Goal: Task Accomplishment & Management: Use online tool/utility

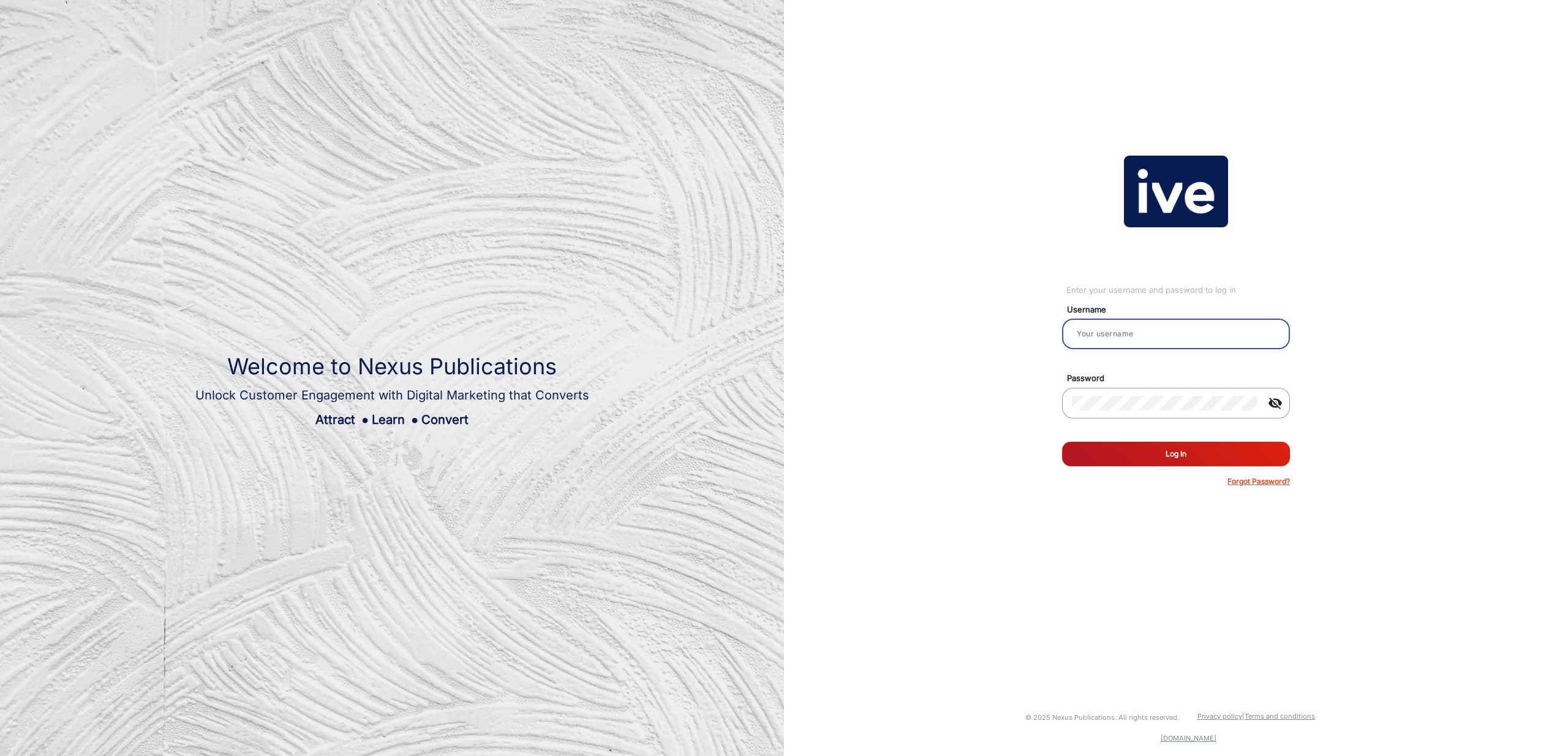
click at [1140, 330] on input "email" at bounding box center [1176, 334] width 208 height 15
type input "[PERSON_NAME]"
click at [1202, 455] on button "Log In" at bounding box center [1176, 454] width 228 height 25
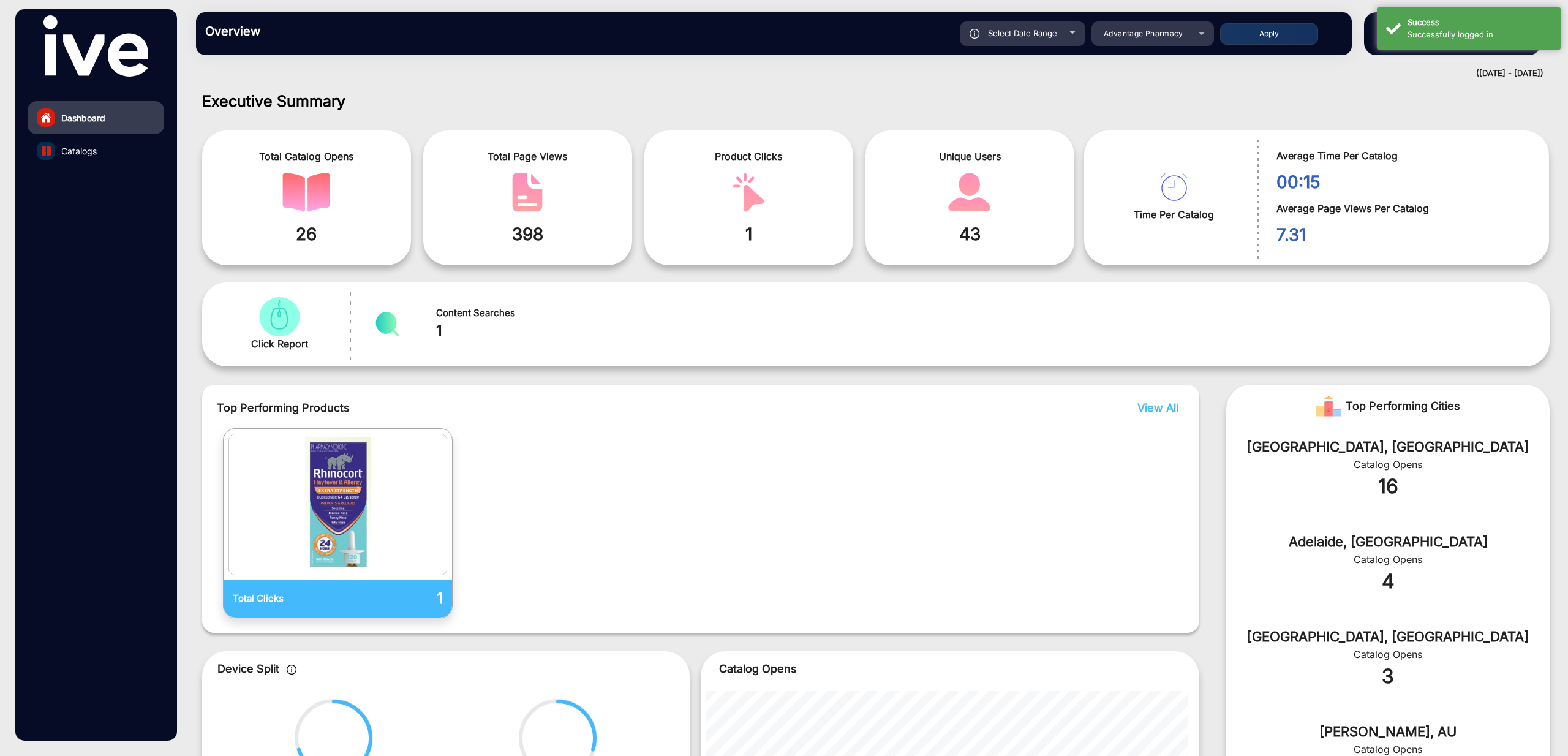
click at [1371, 97] on h1 "Executive Summary" at bounding box center [876, 101] width 1348 height 18
click at [1151, 37] on span "Advantage Pharmacy" at bounding box center [1143, 34] width 79 height 9
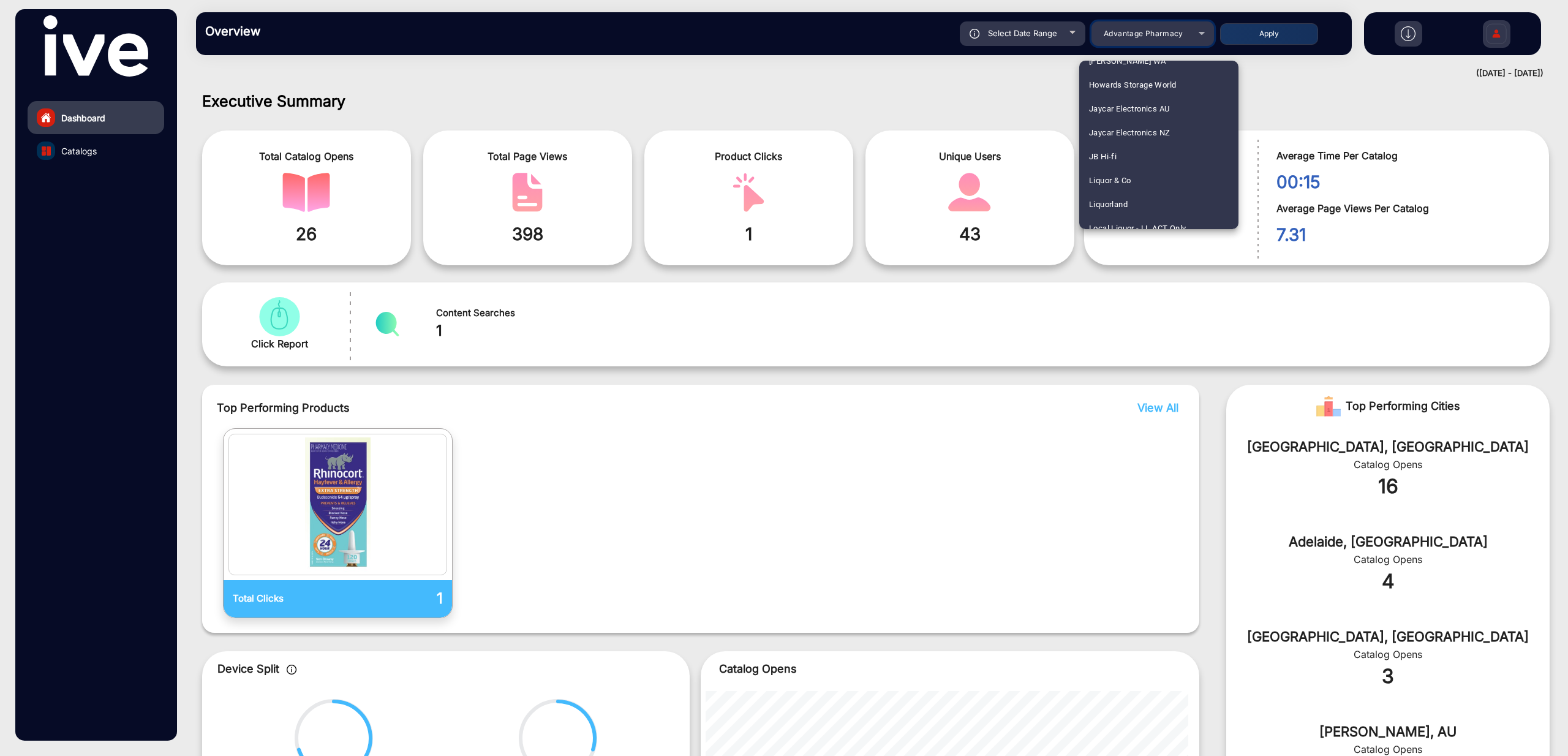
scroll to position [1212, 0]
click at [1142, 157] on mat-option "JB Hi-fi" at bounding box center [1159, 156] width 159 height 24
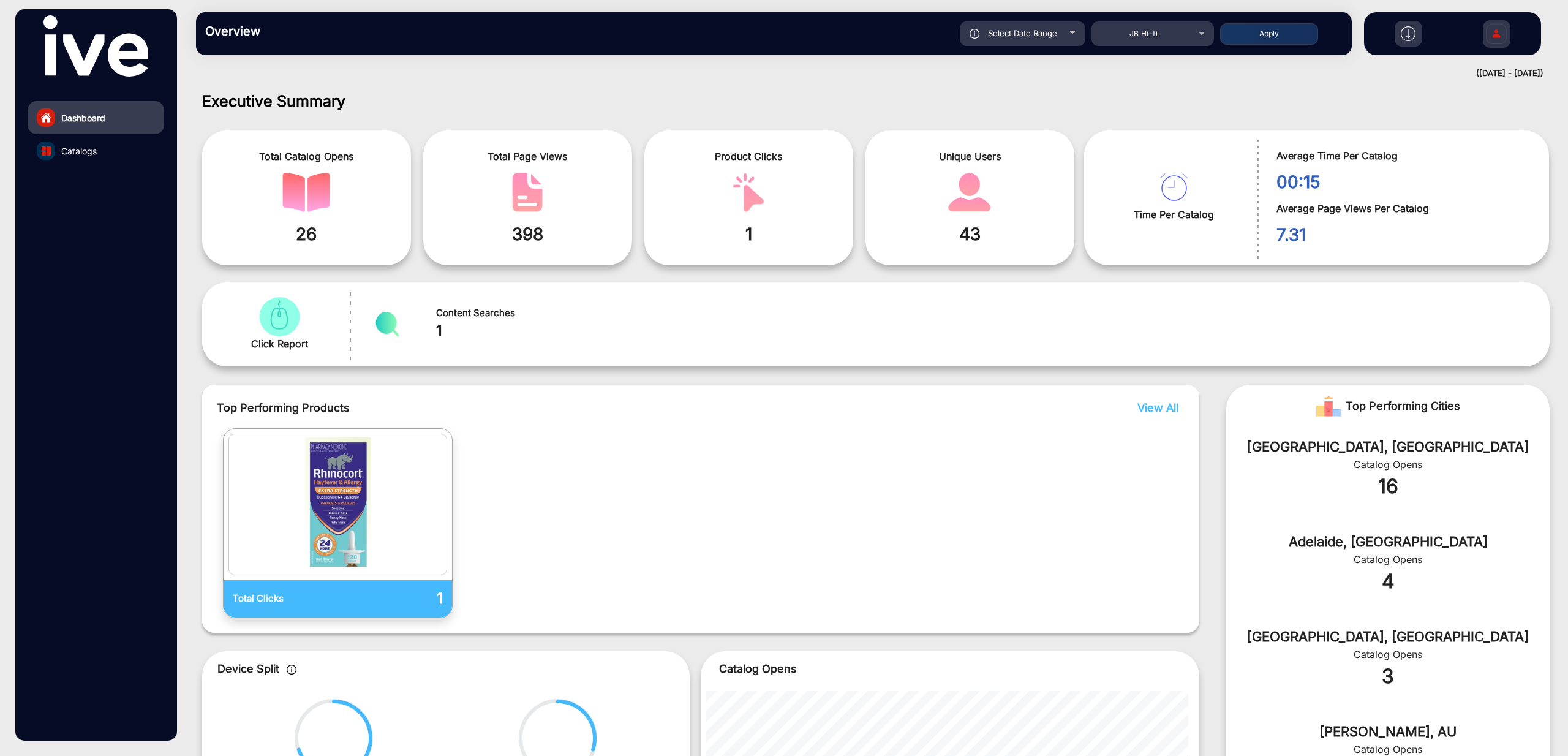
click at [1012, 42] on div "Select Date Range" at bounding box center [1023, 33] width 126 height 25
type input "[DATE]"
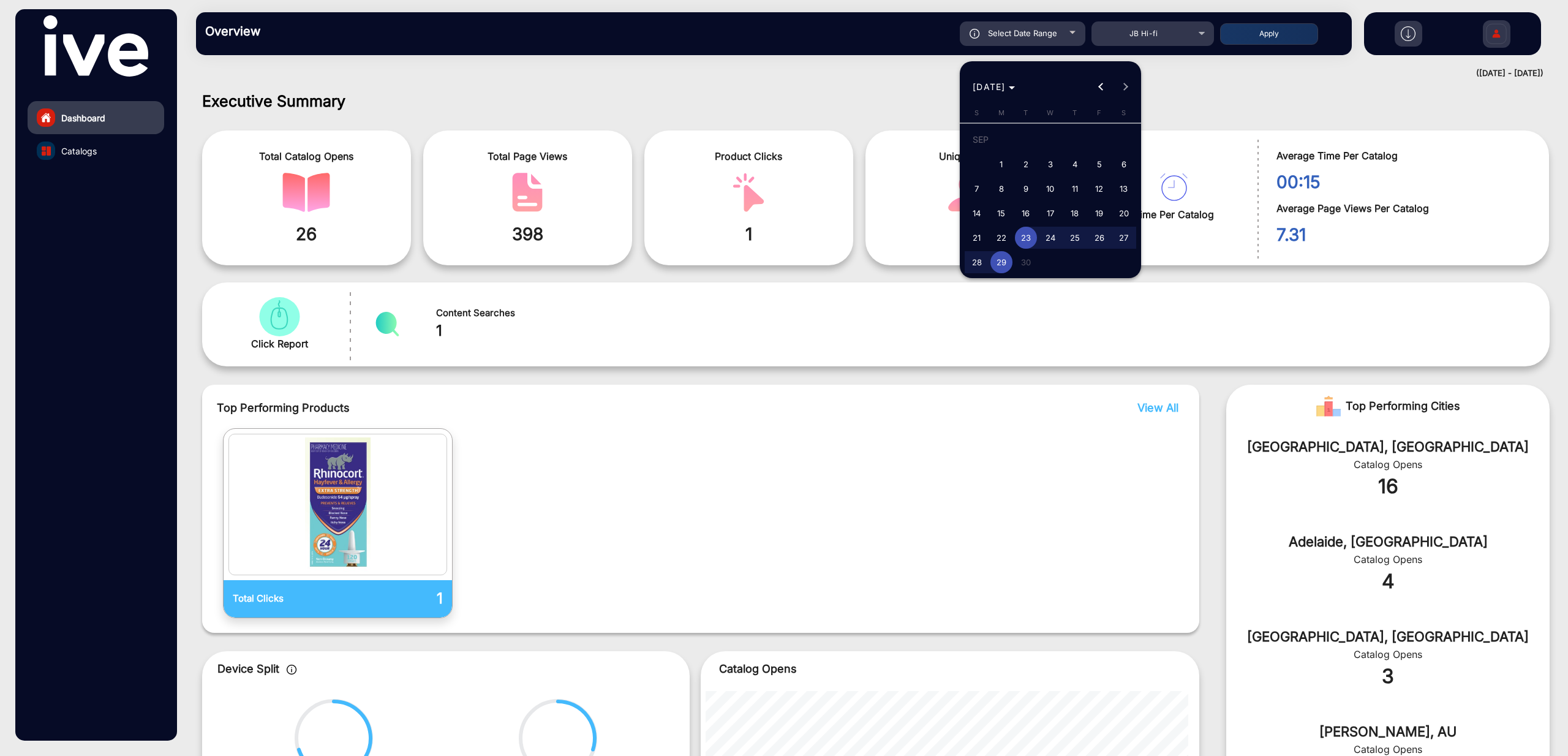
click at [1079, 214] on span "18" at bounding box center [1075, 213] width 22 height 22
type input "[DATE]"
click at [1002, 255] on span "29" at bounding box center [1002, 262] width 22 height 22
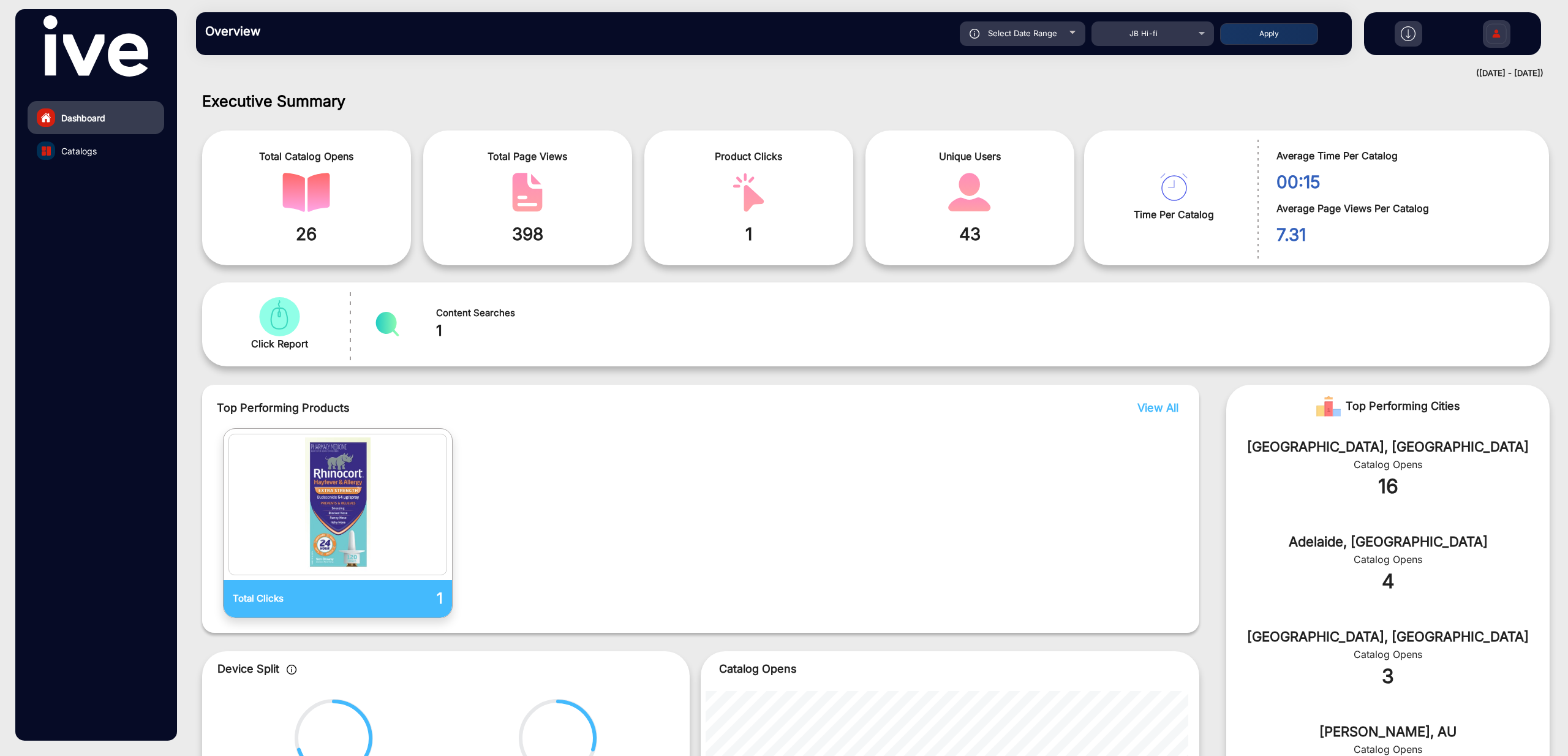
type input "[DATE]"
click at [1294, 37] on button "Apply" at bounding box center [1268, 33] width 98 height 21
type input "[DATE]"
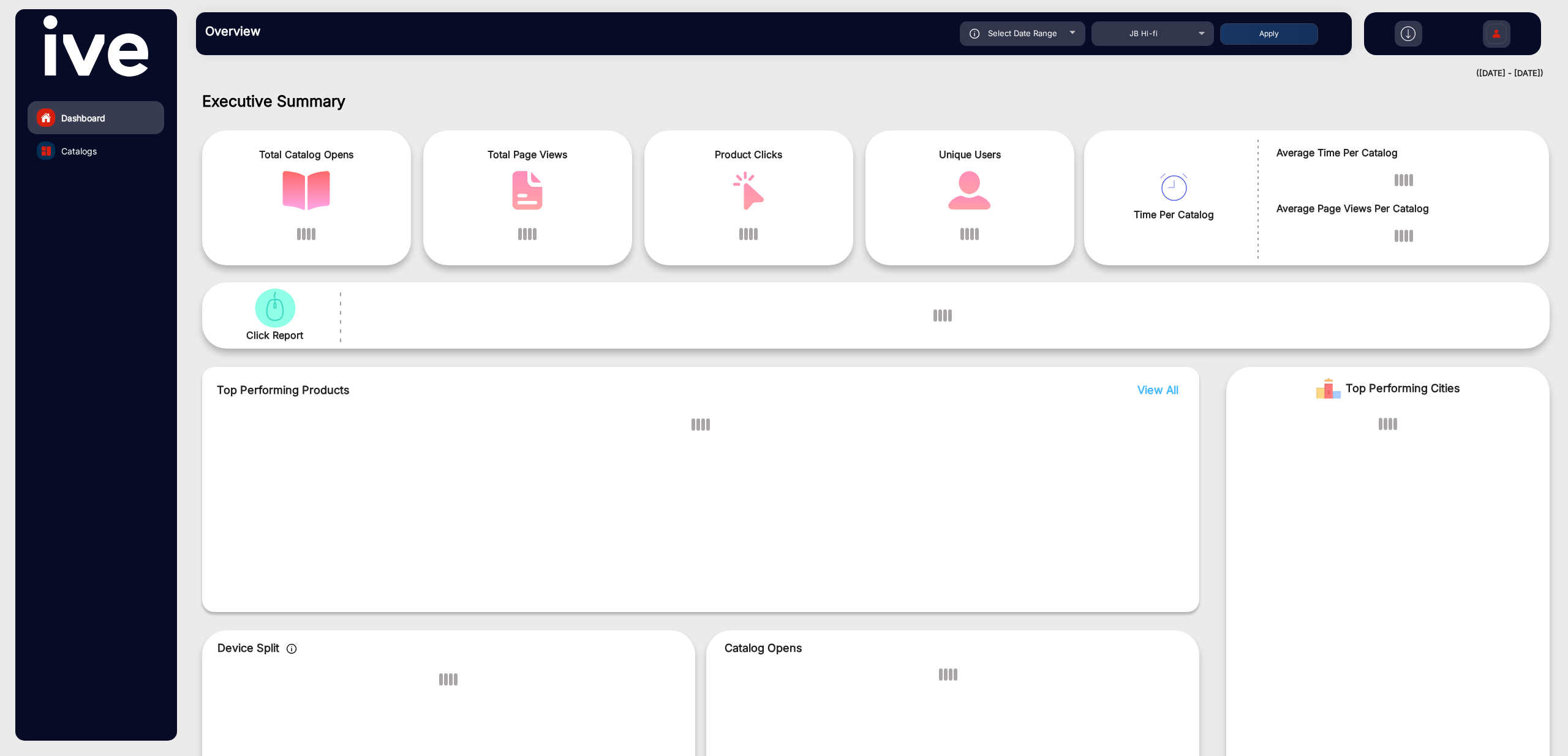
scroll to position [9, 0]
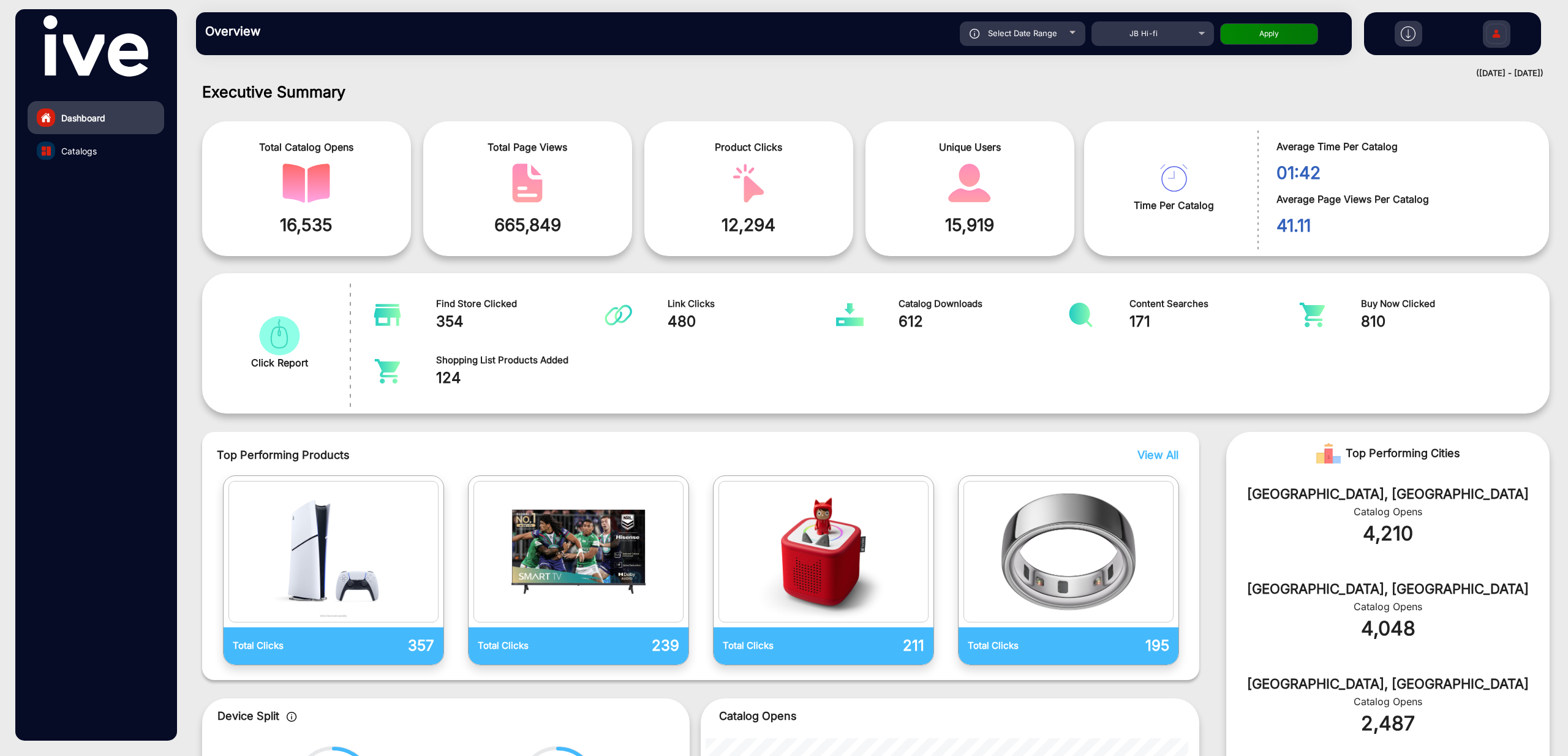
click at [1410, 34] on img at bounding box center [1408, 34] width 15 height 15
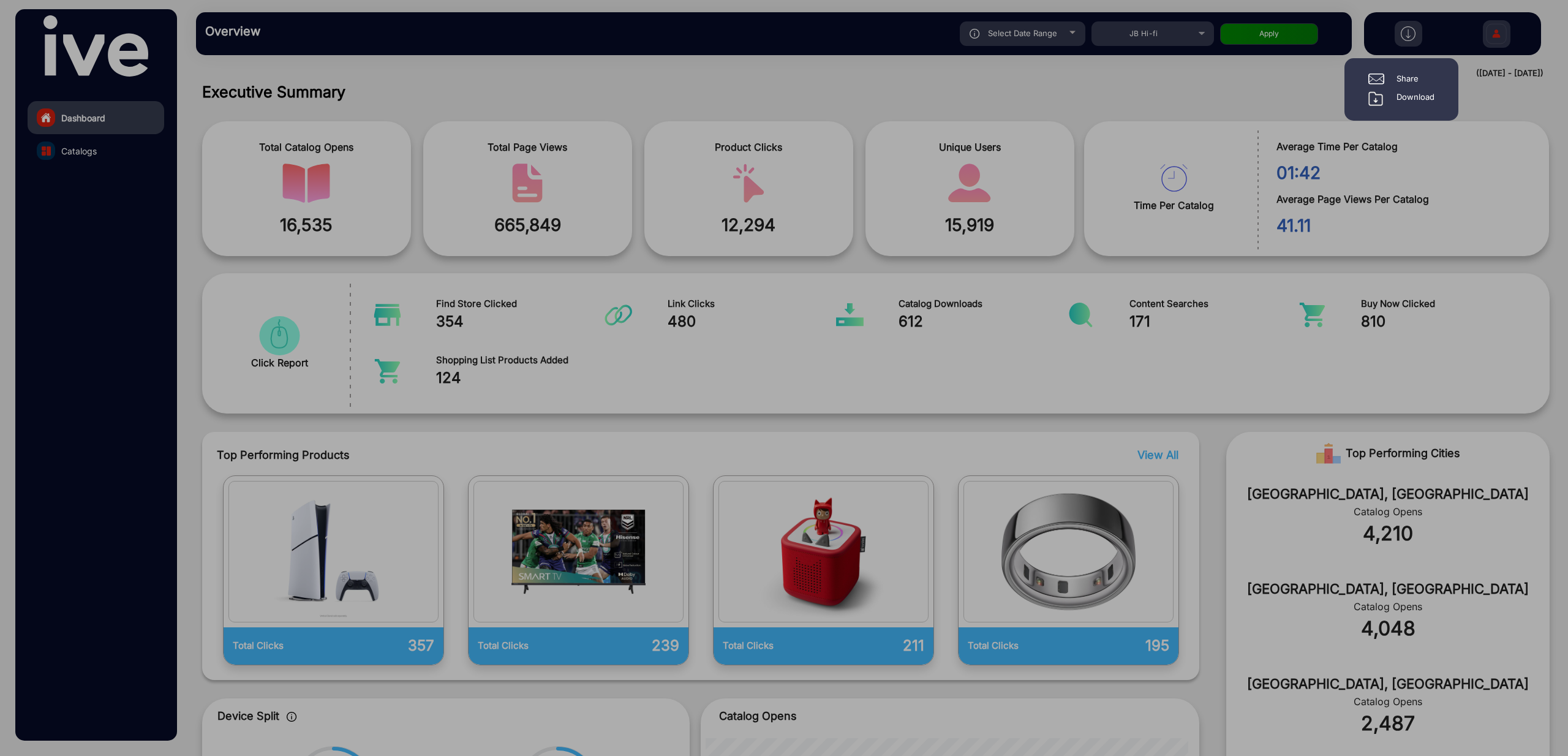
click at [1405, 76] on div "Share" at bounding box center [1407, 79] width 22 height 12
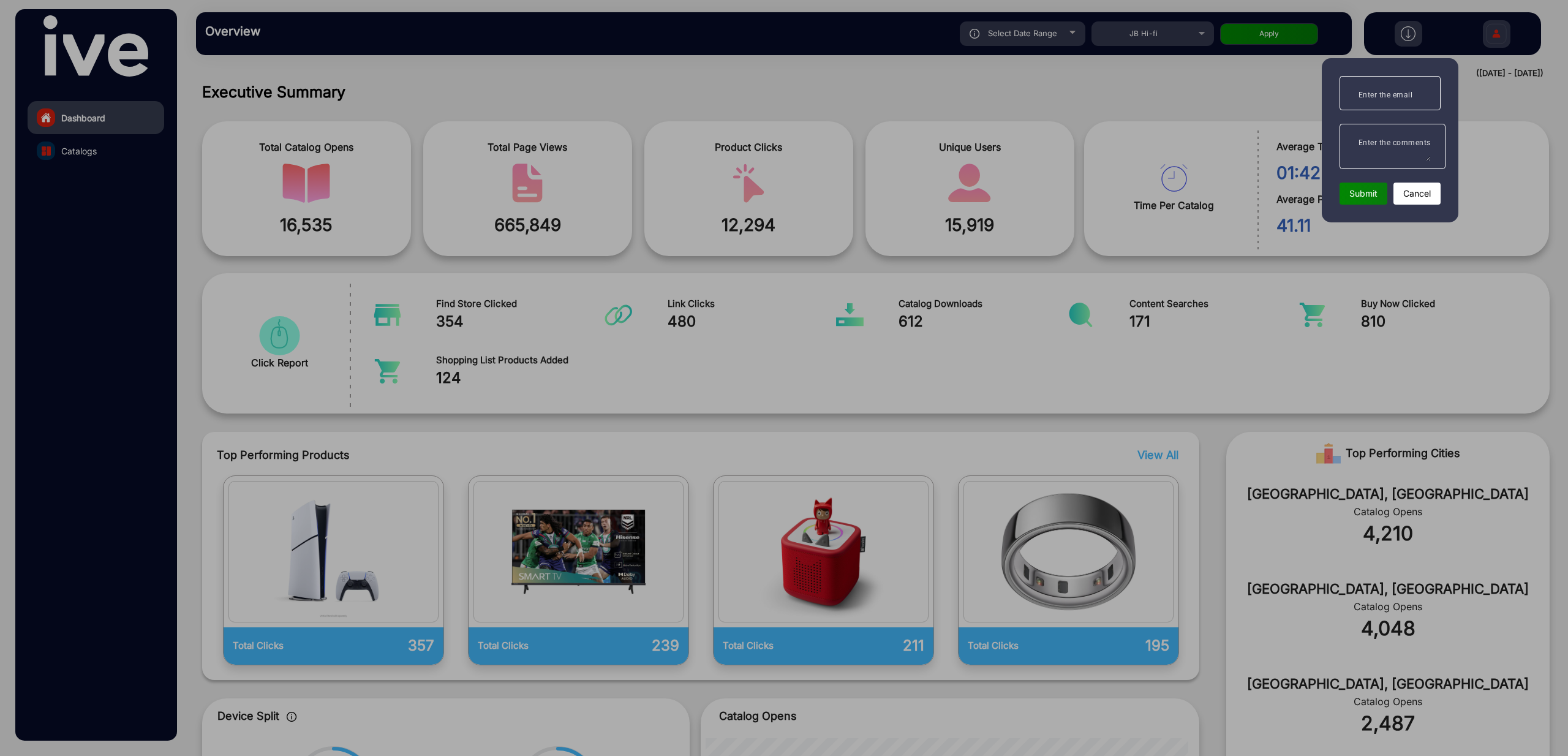
click at [1401, 96] on mat-label "Enter the email" at bounding box center [1386, 94] width 55 height 8
click at [1401, 96] on input "Enter the email" at bounding box center [1390, 93] width 81 height 15
type input "[PERSON_NAME][EMAIL_ADDRESS][PERSON_NAME][DOMAIN_NAME]"
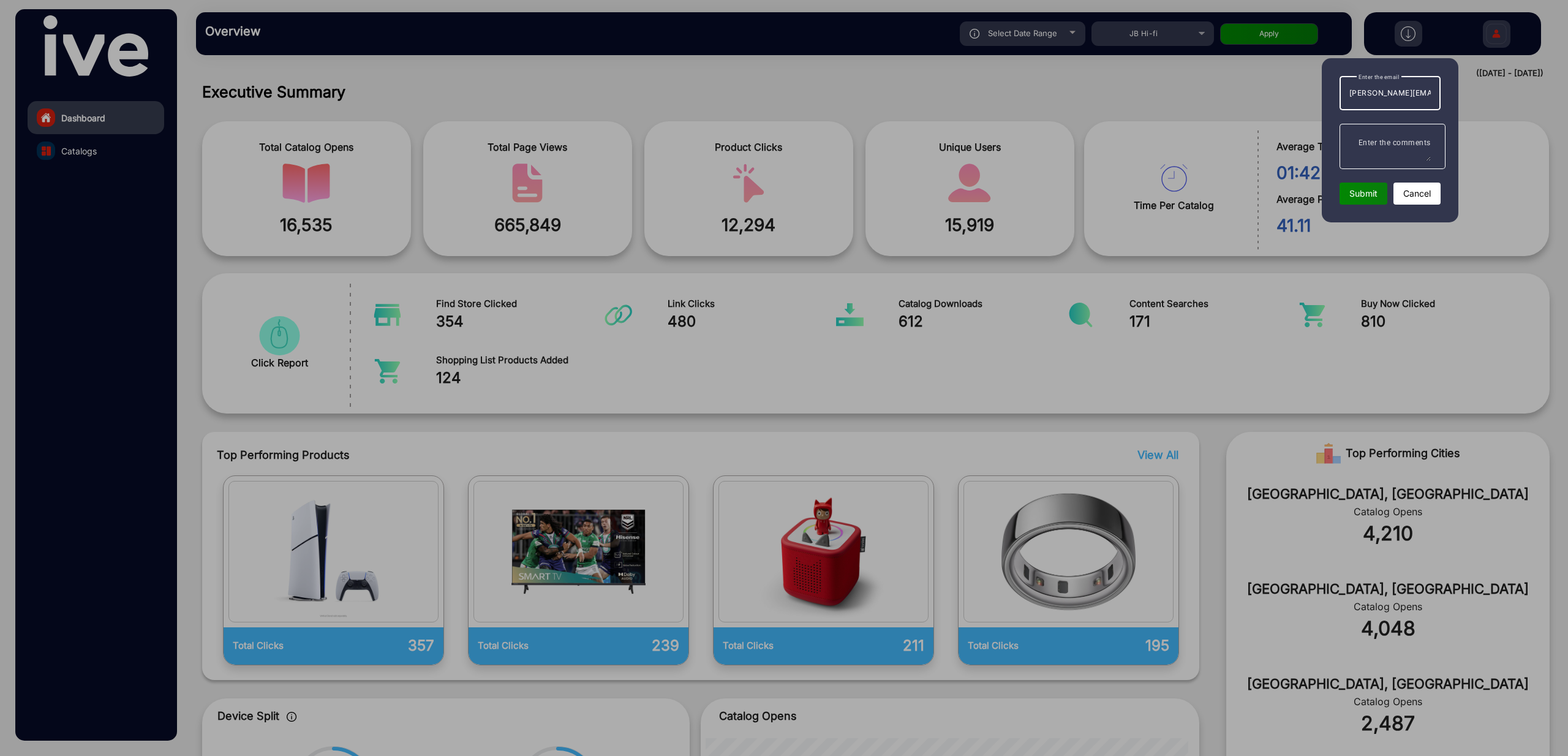
click at [1389, 144] on mat-label "Enter the comments" at bounding box center [1394, 142] width 72 height 8
click at [1389, 144] on textarea "Enter the comments" at bounding box center [1390, 146] width 81 height 29
type textarea "Test"
click at [1364, 187] on span "Submit" at bounding box center [1363, 194] width 28 height 13
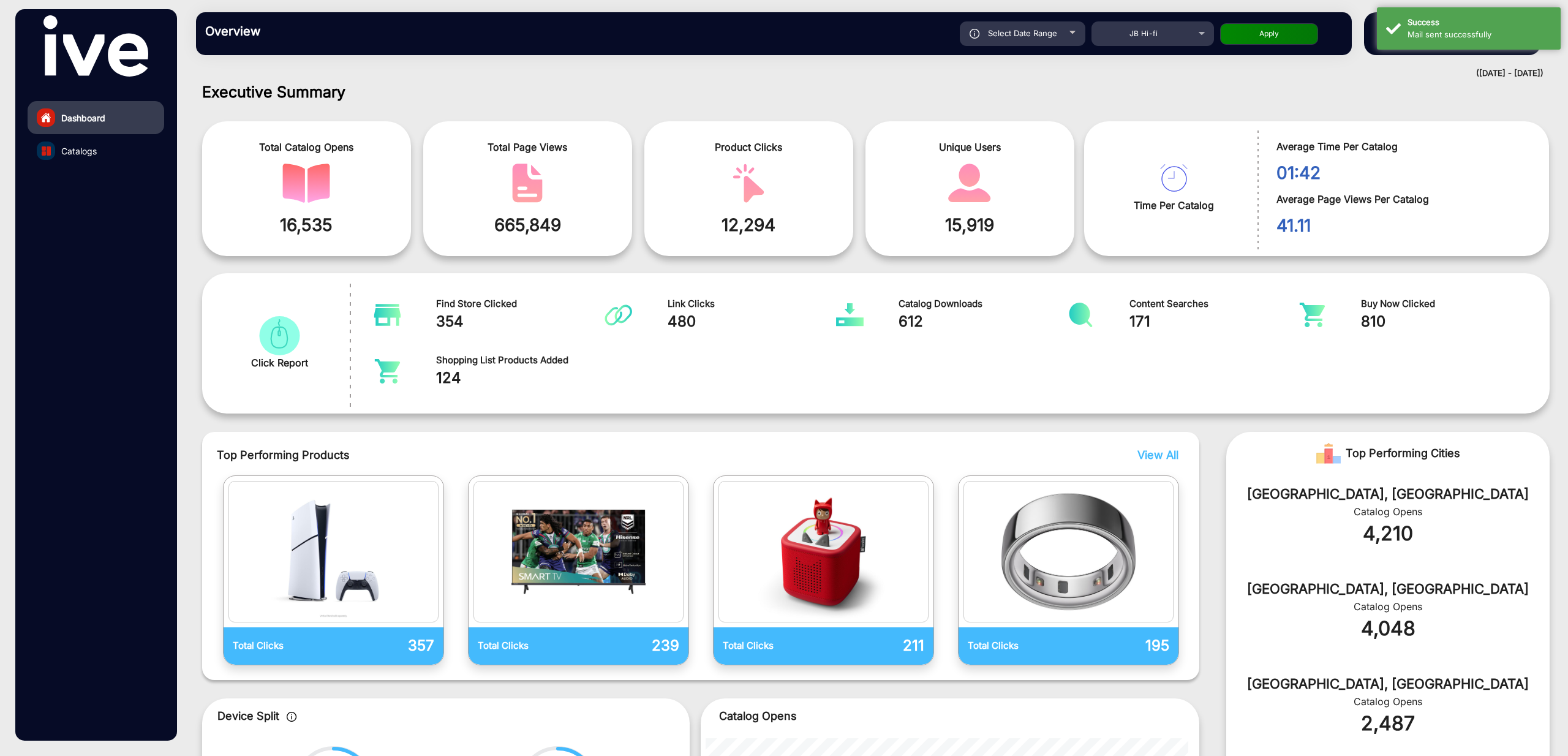
click at [1402, 92] on h1 "Executive Summary" at bounding box center [876, 92] width 1348 height 18
click at [1366, 7] on div "Overview Reports Understand what makes your customers tick and learn how they a…" at bounding box center [876, 34] width 1384 height 68
click at [1413, 87] on h1 "Executive Summary" at bounding box center [876, 92] width 1348 height 18
click at [1403, 57] on div "Overview Reports Understand what makes your customers tick and learn how they a…" at bounding box center [876, 34] width 1384 height 68
click at [1355, 8] on div "Overview Reports Understand what makes your customers tick and learn how they a…" at bounding box center [876, 34] width 1384 height 68
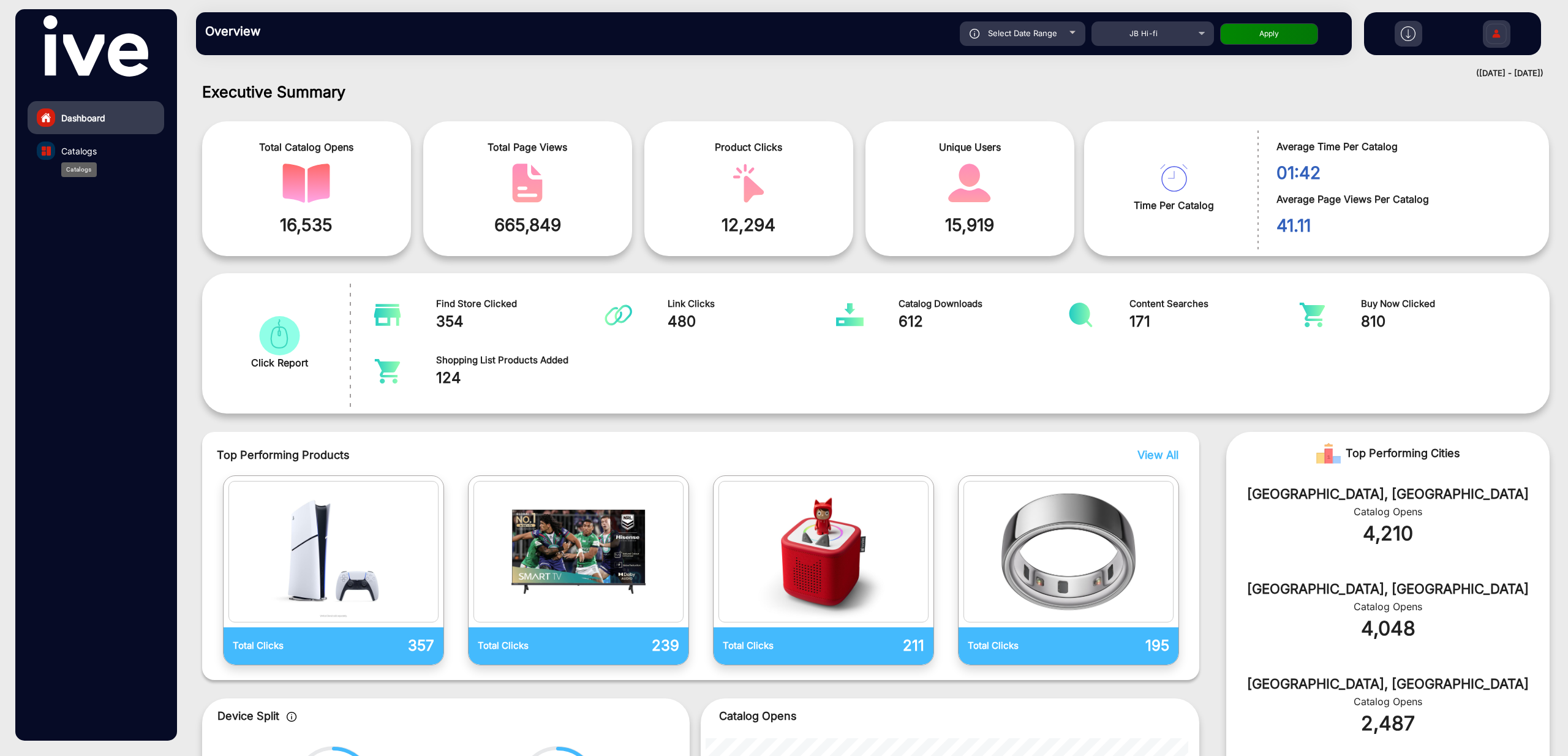
click at [93, 153] on span "Catalogs" at bounding box center [79, 151] width 36 height 13
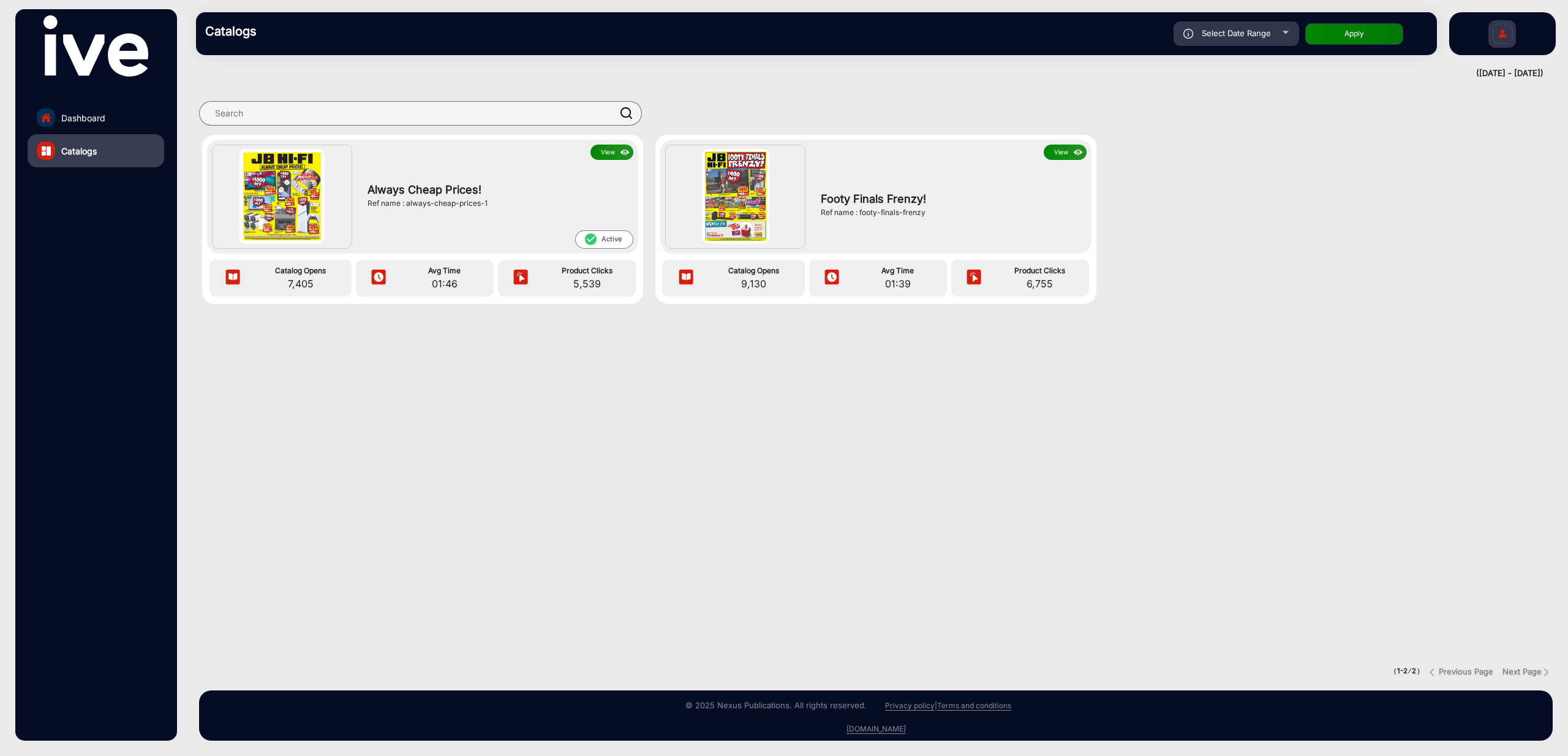
click at [611, 155] on button "View" at bounding box center [612, 152] width 43 height 16
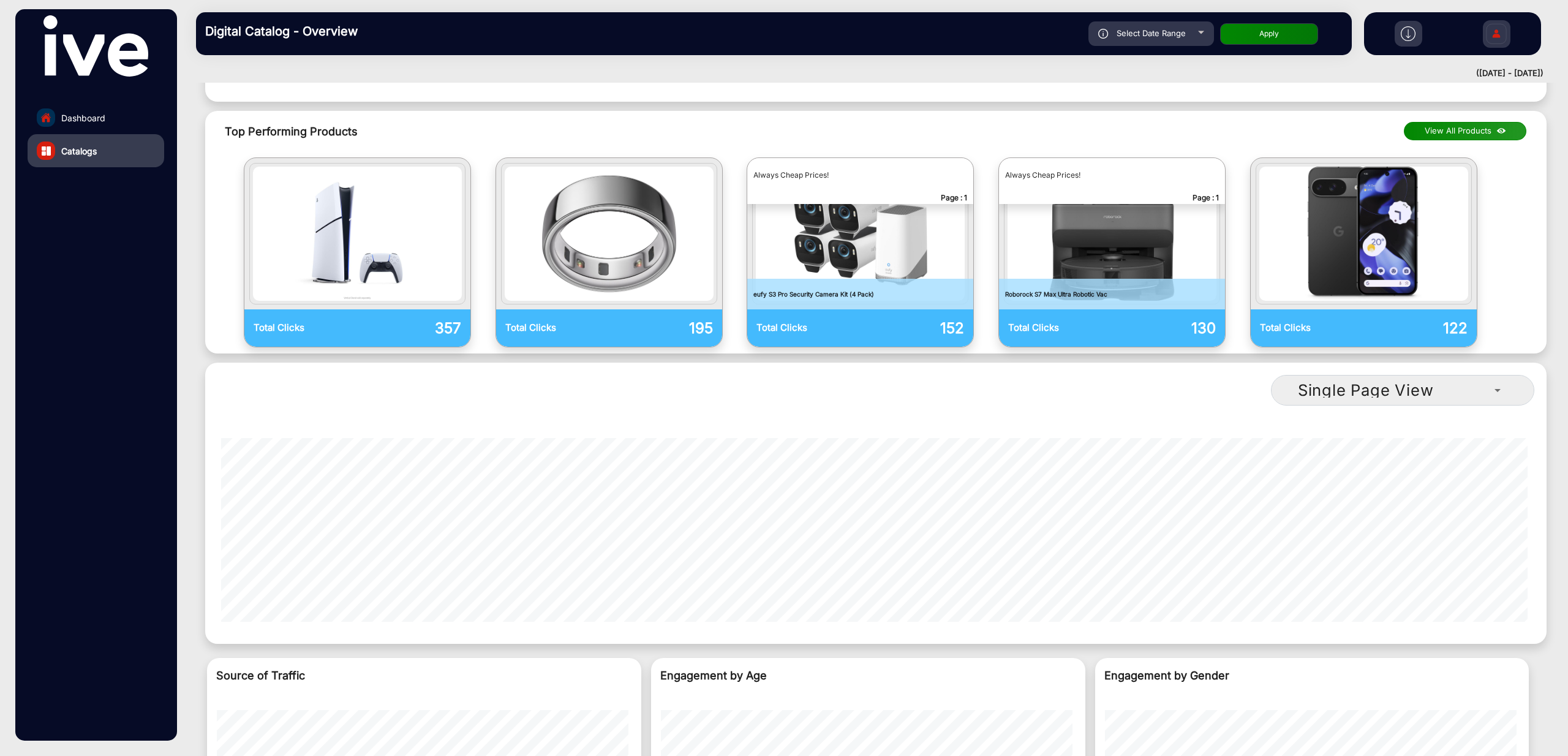
scroll to position [1095, 0]
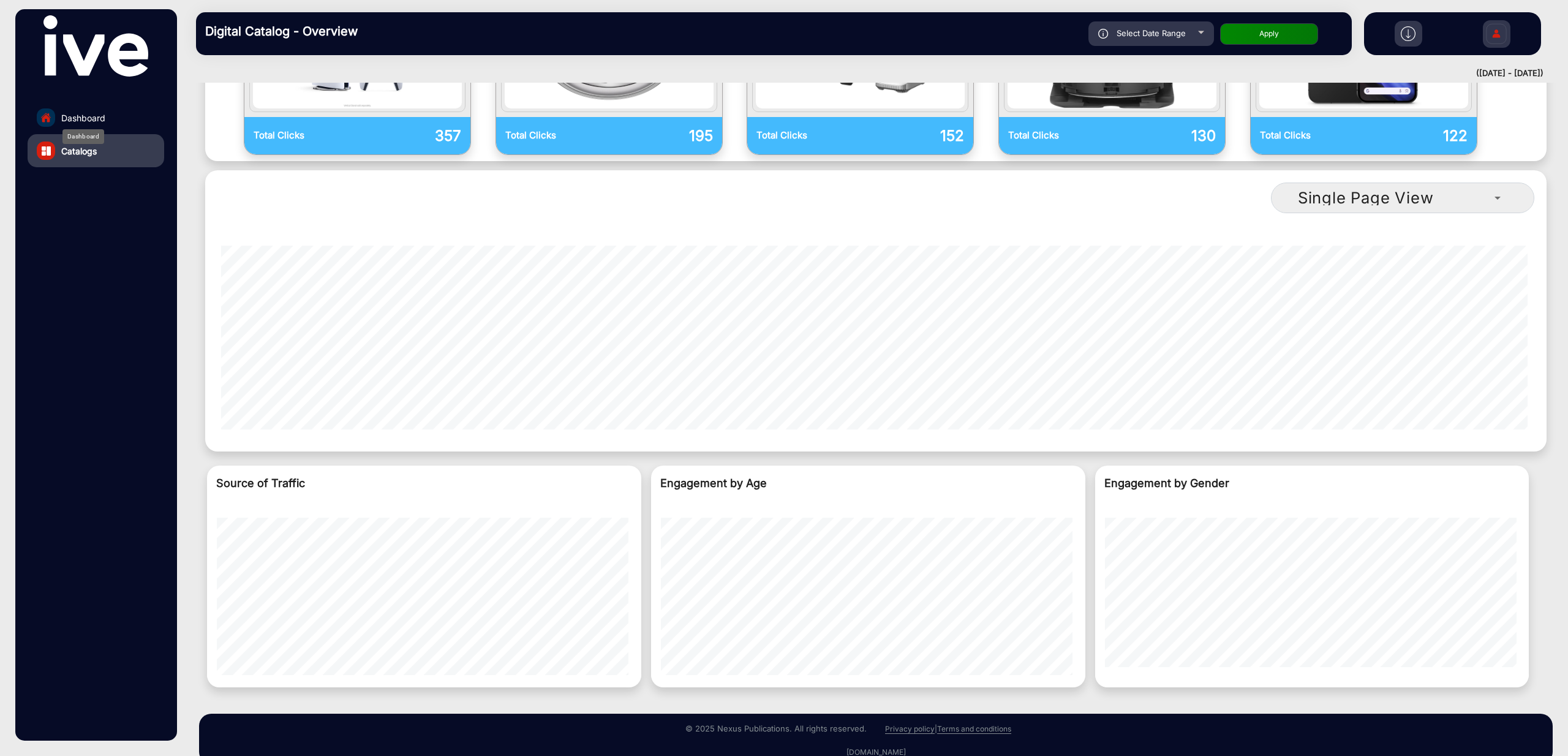
click at [80, 120] on span "Dashboard" at bounding box center [83, 118] width 44 height 13
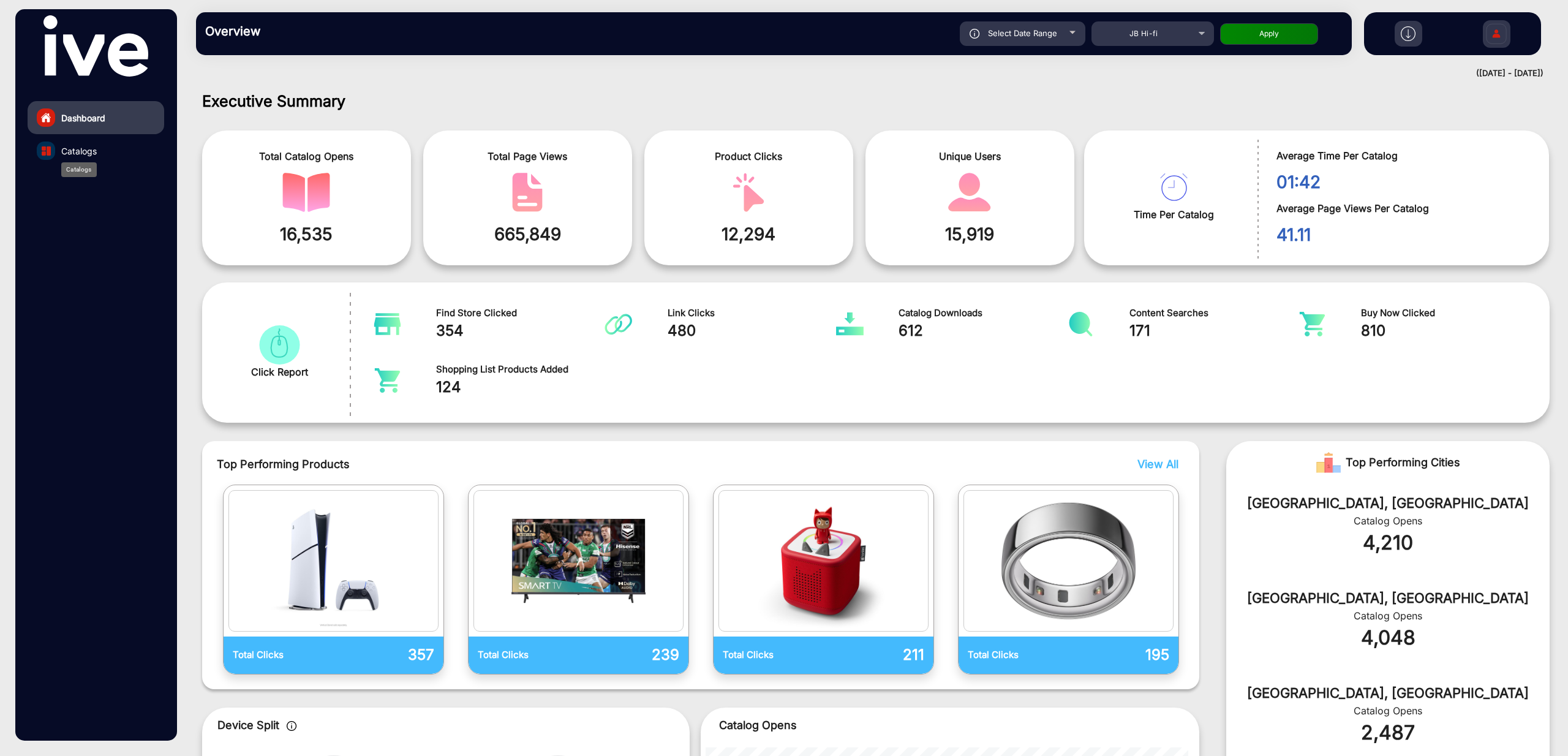
click at [93, 153] on span "Catalogs" at bounding box center [79, 151] width 36 height 13
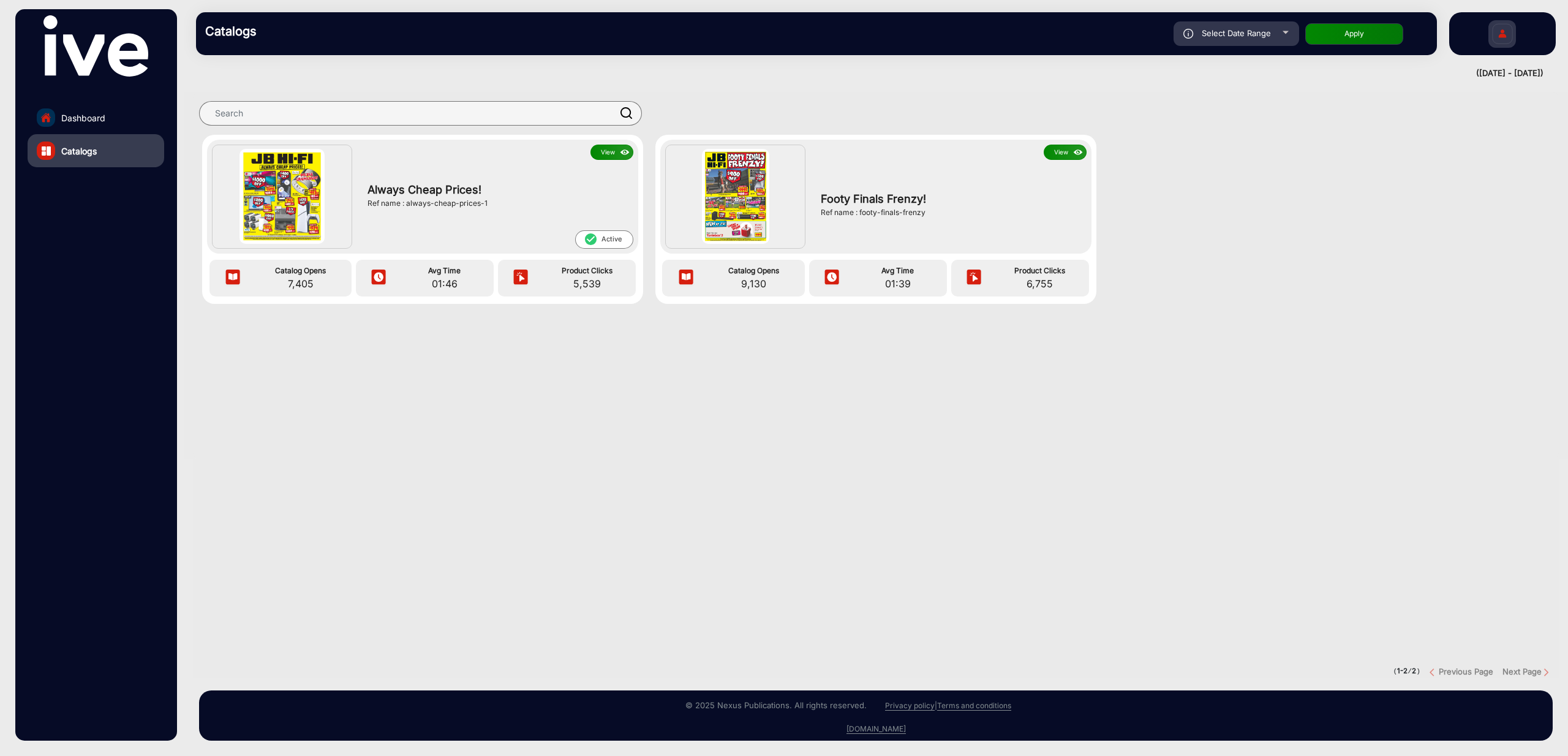
click at [1057, 158] on button "View" at bounding box center [1065, 152] width 43 height 16
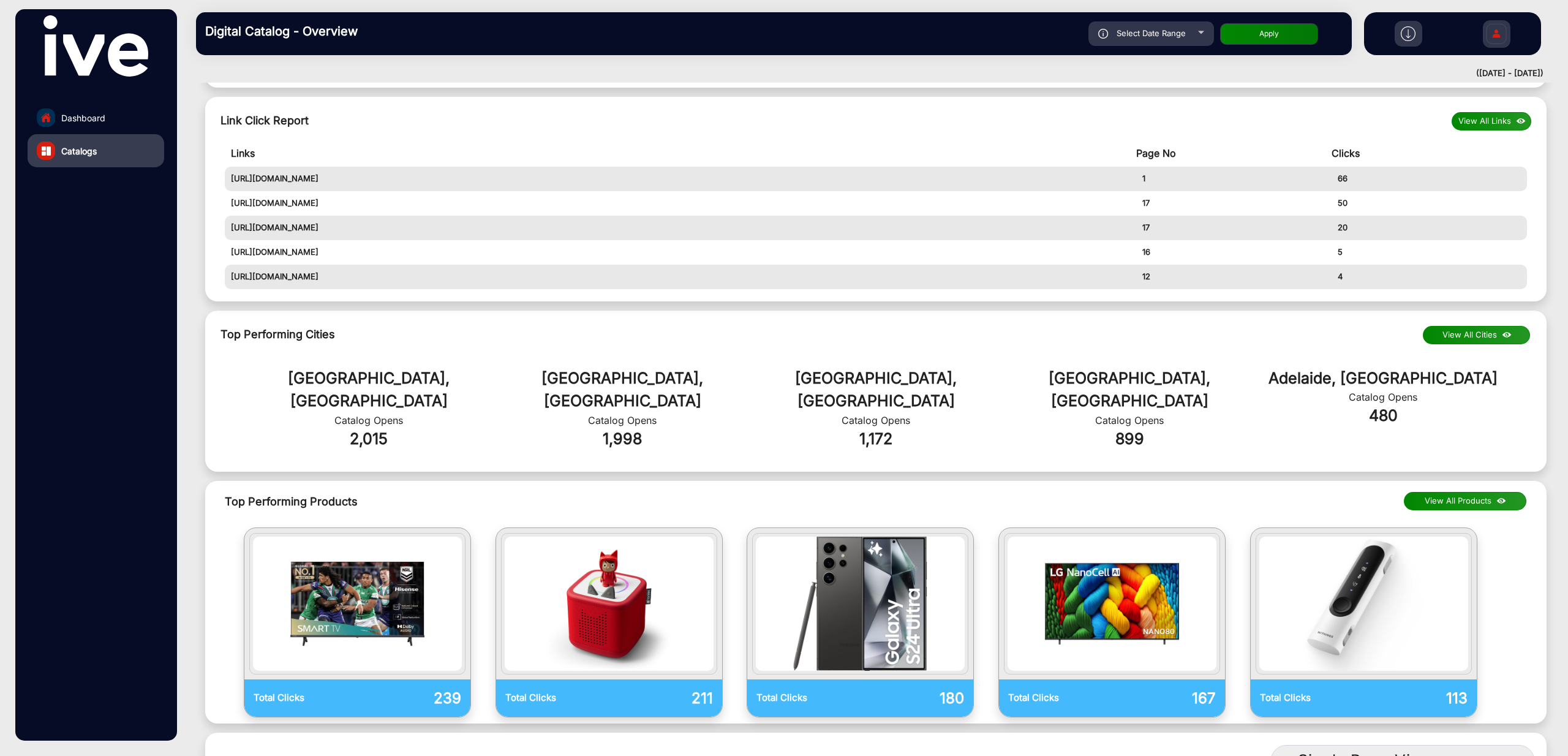
scroll to position [1095, 0]
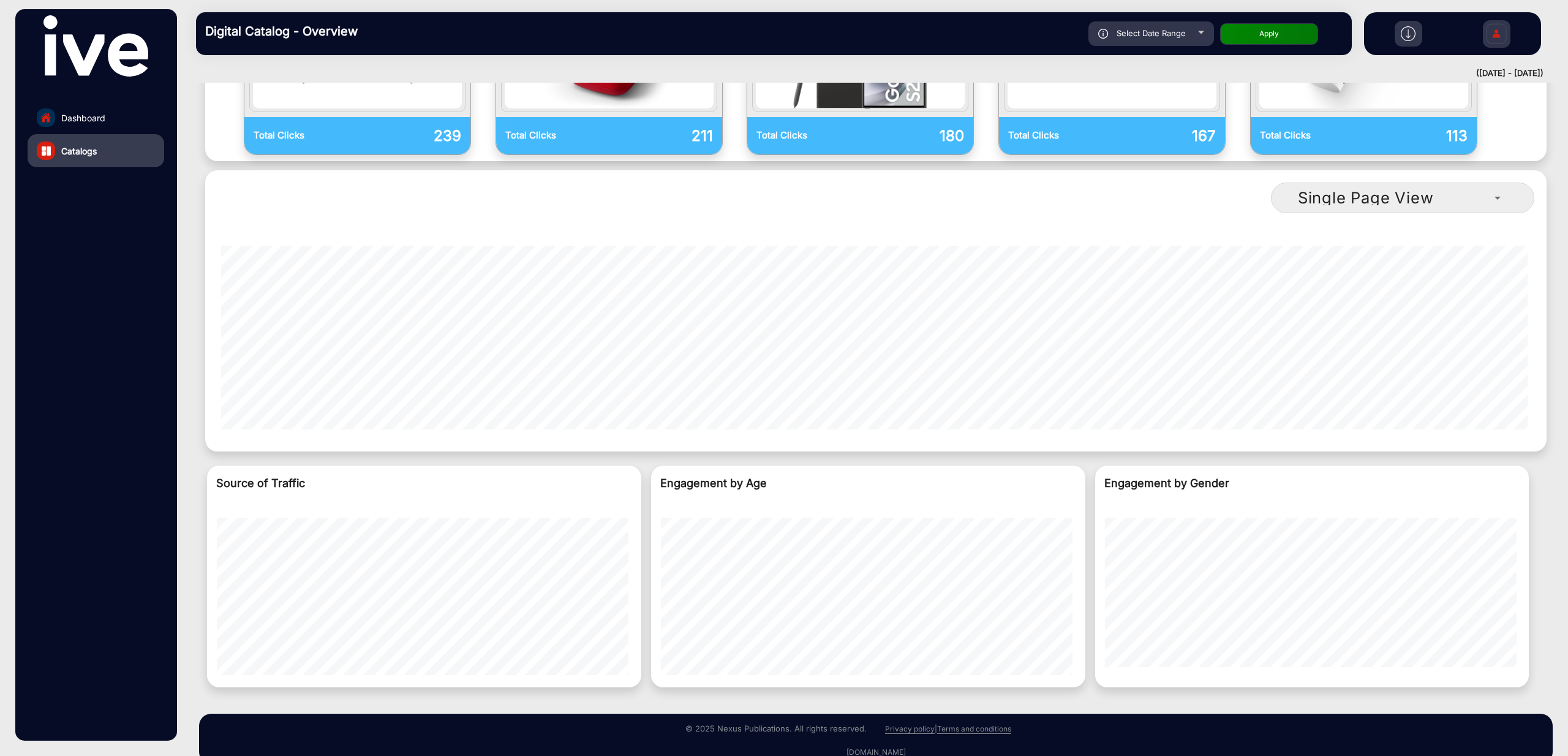
drag, startPoint x: 193, startPoint y: 58, endPoint x: 1521, endPoint y: 664, distance: 1459.7
click at [1521, 664] on mat-drawer-content "Digital Catalog - Overview Select Date Range [DATE] [DATE] – [DATE] [DATE] JB H…" at bounding box center [876, 378] width 1384 height 756
click at [1457, 40] on div "falsefalse Hi, [PERSON_NAME] Change Password Log Out" at bounding box center [1453, 33] width 177 height 43
click at [1404, 37] on img at bounding box center [1408, 34] width 15 height 15
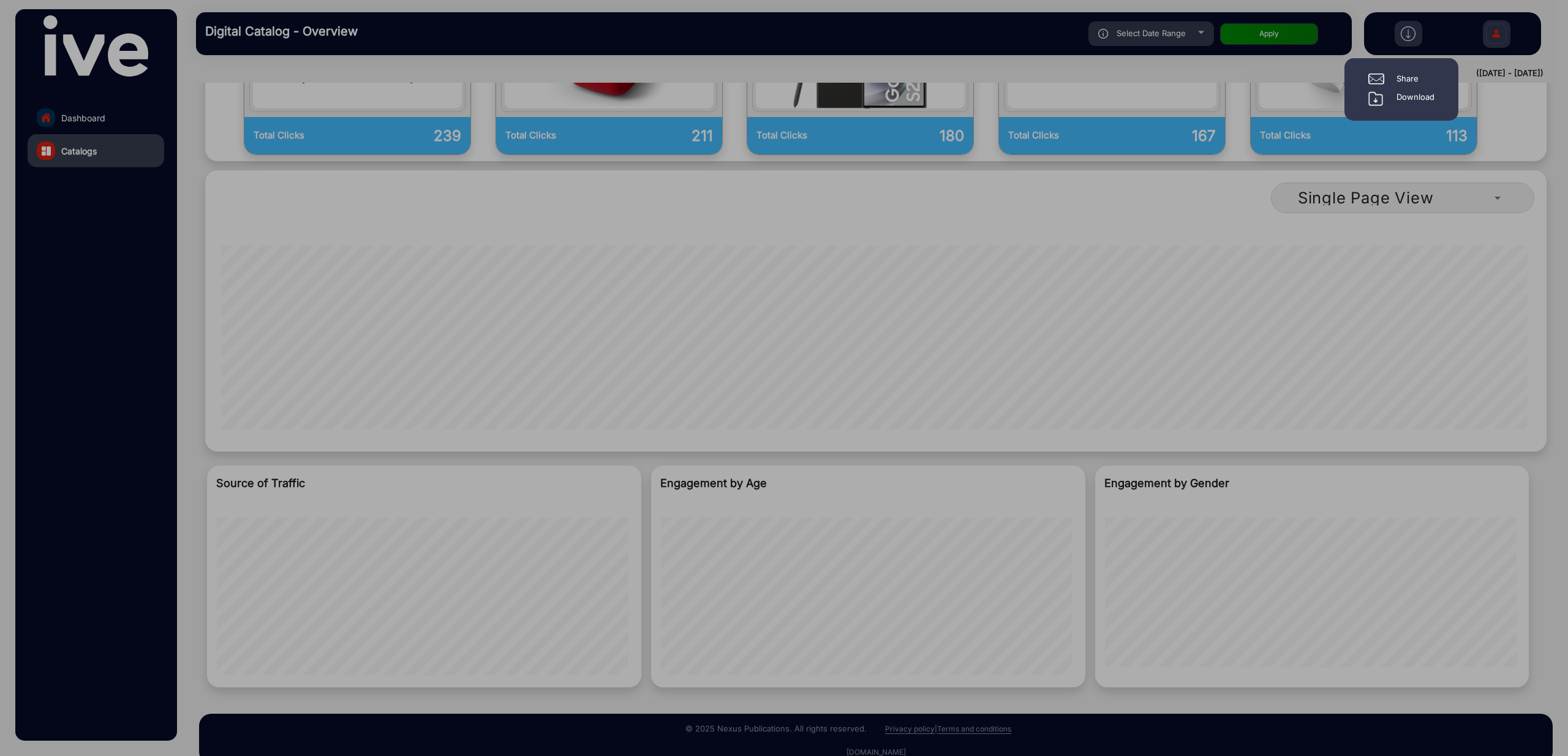
click at [1552, 61] on div at bounding box center [784, 378] width 1568 height 756
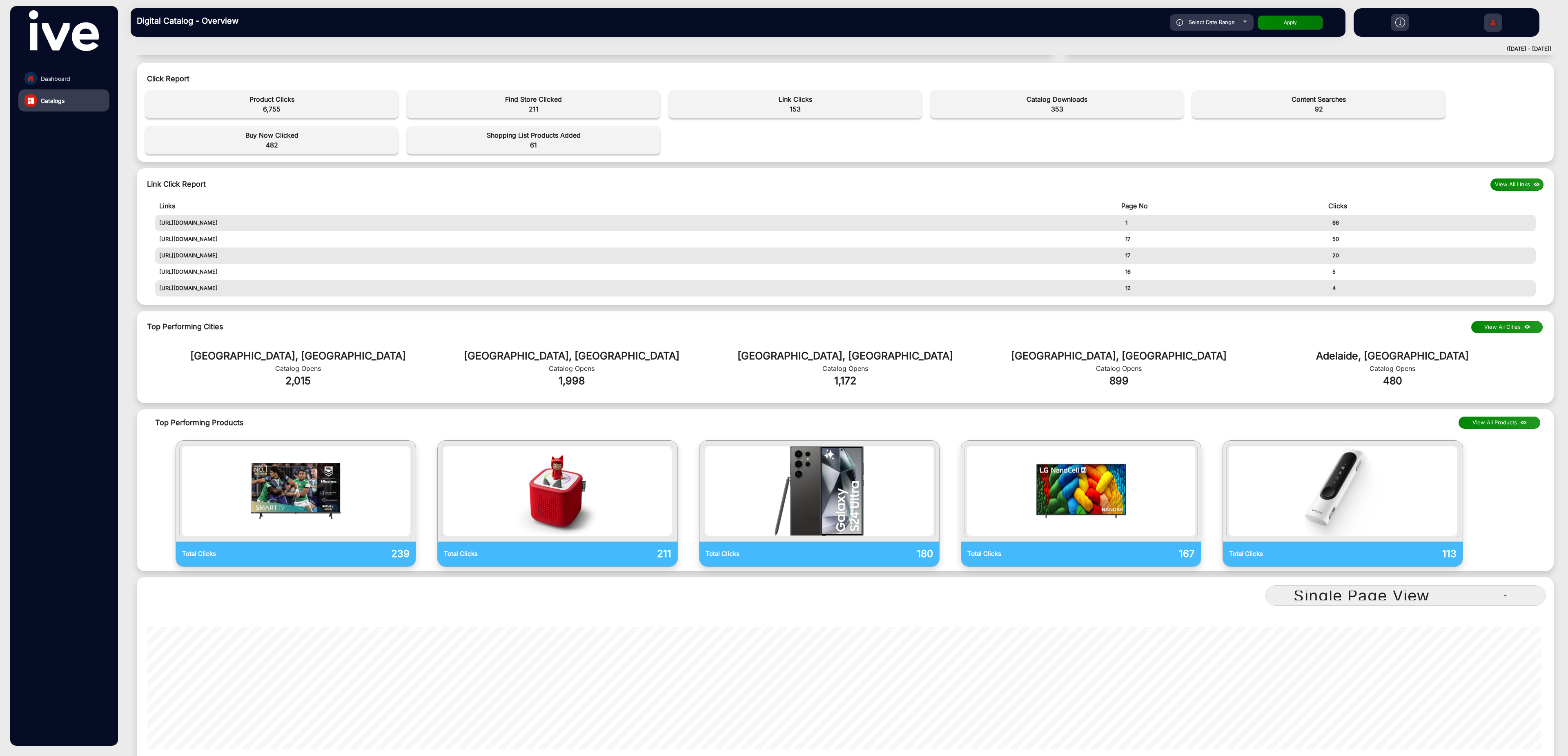
scroll to position [0, 0]
